Goal: Transaction & Acquisition: Purchase product/service

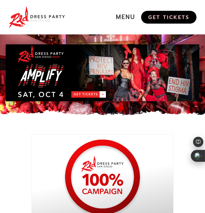
click at [161, 16] on link "GET TICKETS" at bounding box center [168, 17] width 55 height 13
click at [162, 13] on link "GET TICKETS" at bounding box center [168, 17] width 55 height 13
click at [175, 23] on link "GET TICKETS" at bounding box center [168, 17] width 55 height 13
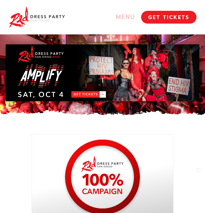
click at [125, 20] on link "MENU" at bounding box center [109, 17] width 65 height 8
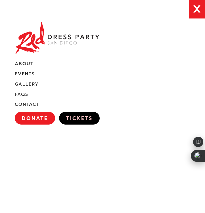
click at [72, 124] on link "Tickets" at bounding box center [79, 118] width 41 height 13
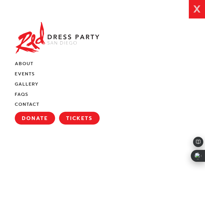
click at [197, 6] on link "X" at bounding box center [197, 9] width 16 height 18
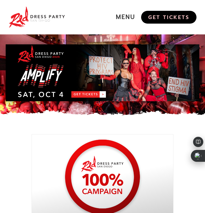
click at [170, 16] on link "GET TICKETS" at bounding box center [168, 17] width 55 height 13
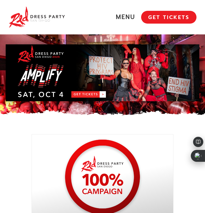
click at [90, 93] on link "RDPSD 2025 Banner" at bounding box center [103, 72] width 194 height 57
